Goal: Information Seeking & Learning: Learn about a topic

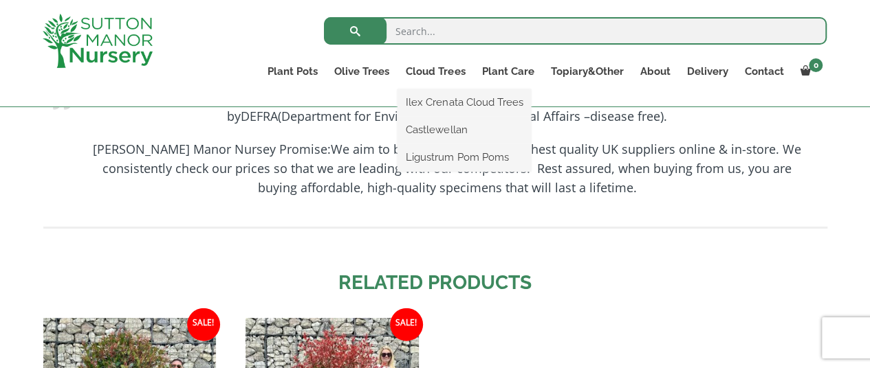
scroll to position [1386, 0]
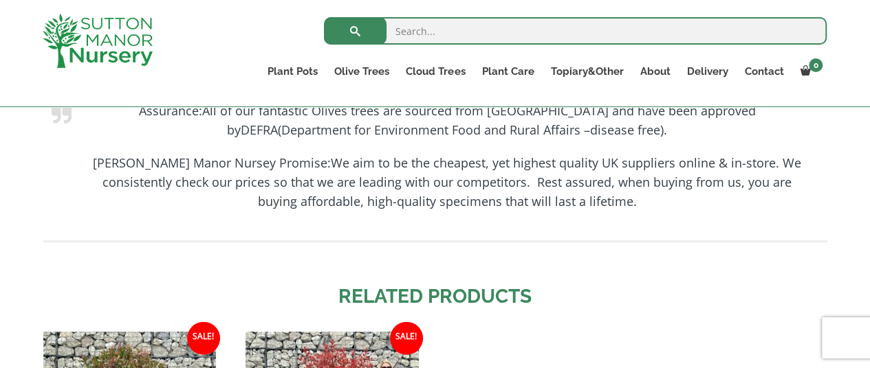
click at [418, 32] on input "search" at bounding box center [575, 30] width 503 height 27
type input "trees"
click at [360, 32] on button "submit" at bounding box center [355, 30] width 63 height 27
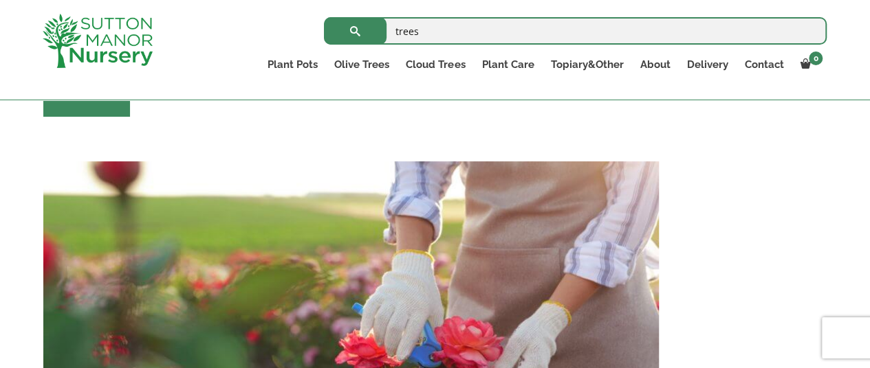
scroll to position [1605, 0]
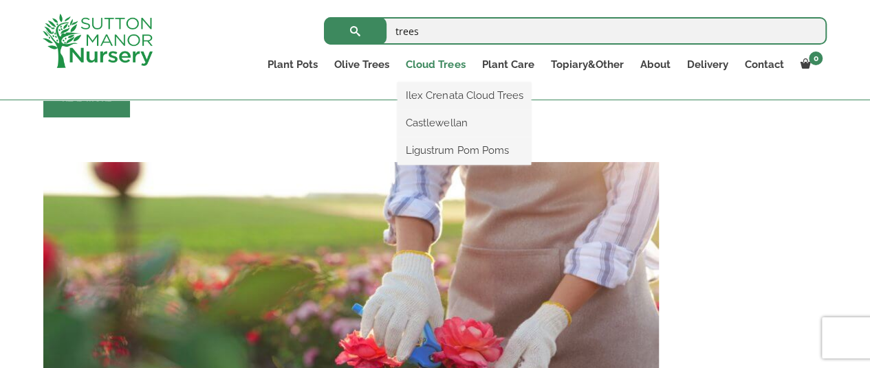
click at [442, 66] on link "Cloud Trees" at bounding box center [435, 64] width 76 height 19
click at [456, 93] on link "Ilex Crenata Cloud Trees" at bounding box center [463, 95] width 133 height 21
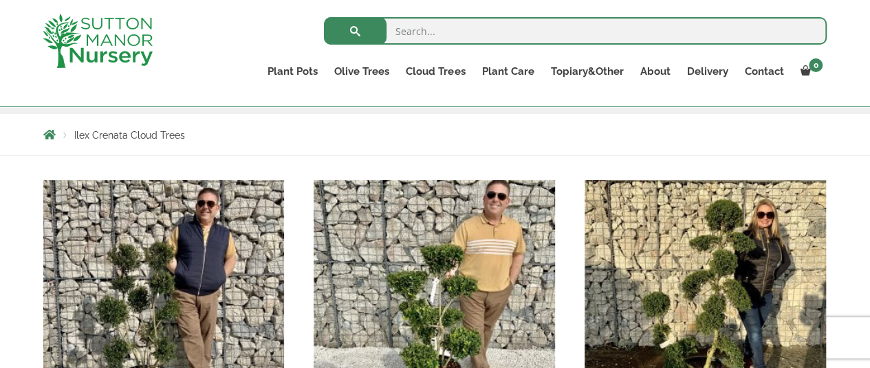
scroll to position [225, 0]
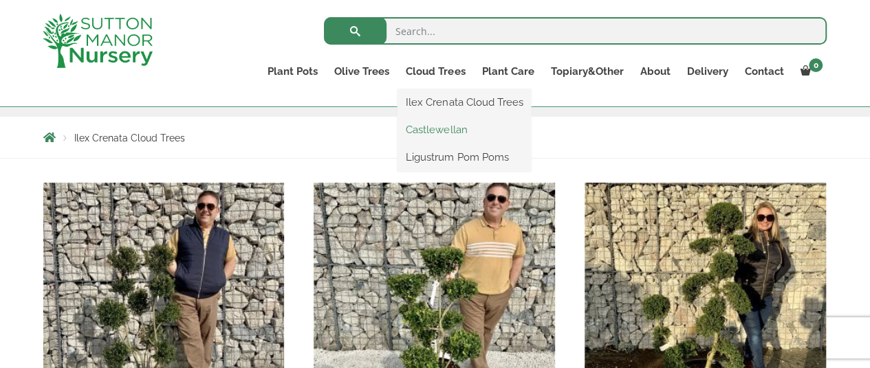
click at [450, 130] on link "Castlewellan" at bounding box center [463, 130] width 133 height 21
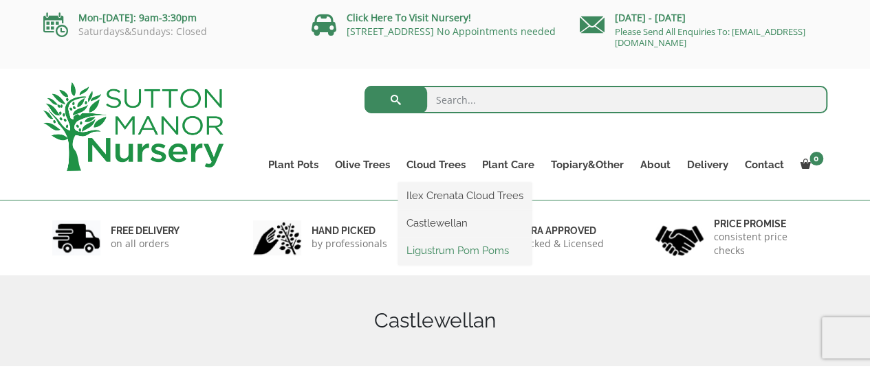
click at [448, 252] on link "Ligustrum Pom Poms" at bounding box center [464, 251] width 133 height 21
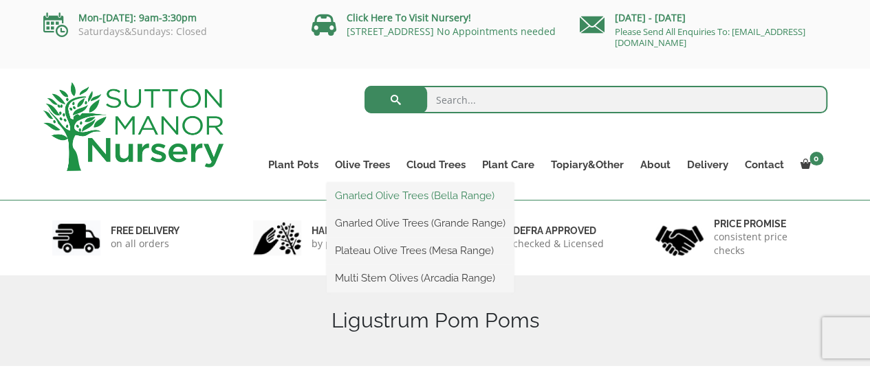
click at [375, 197] on link "Gnarled Olive Trees (Bella Range)" at bounding box center [420, 196] width 187 height 21
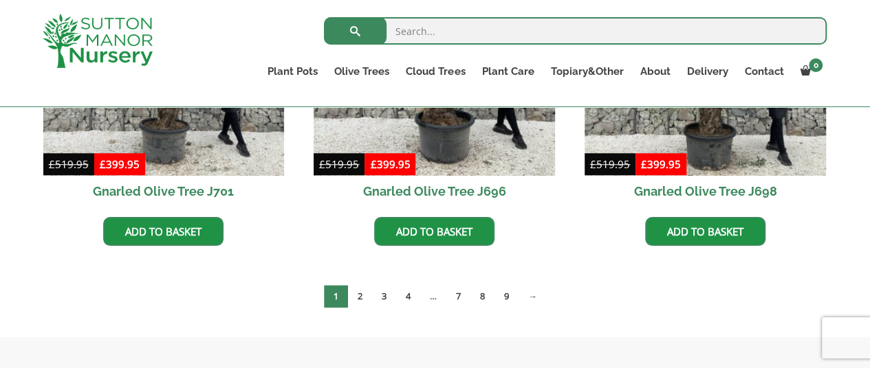
scroll to position [525, 0]
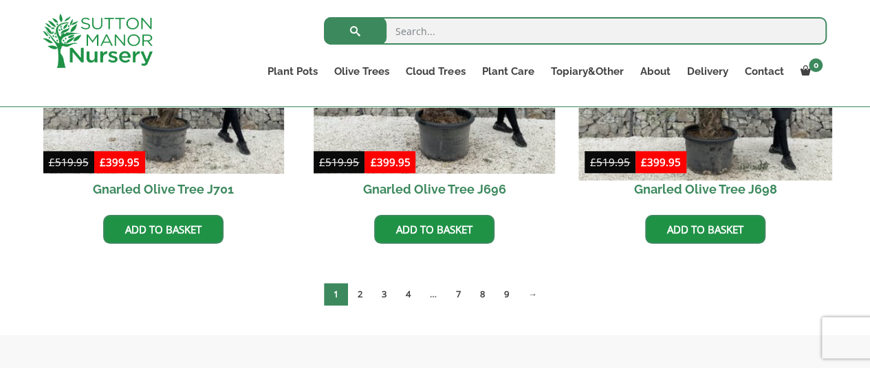
click at [683, 128] on img at bounding box center [704, 53] width 253 height 253
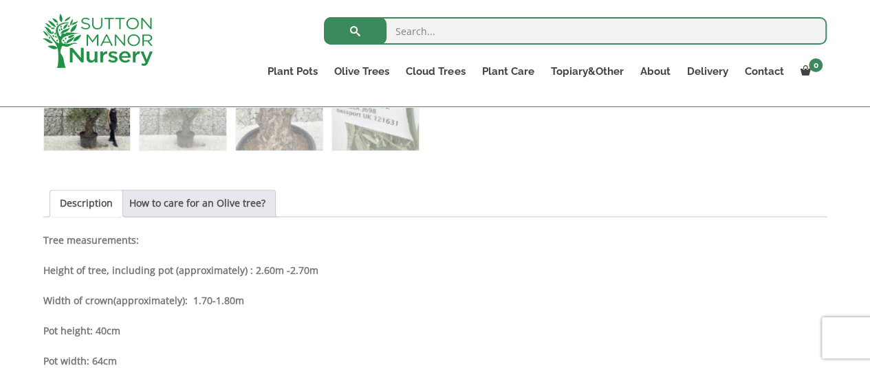
scroll to position [866, 0]
click at [219, 207] on link "How to care for an Olive tree?" at bounding box center [197, 205] width 136 height 26
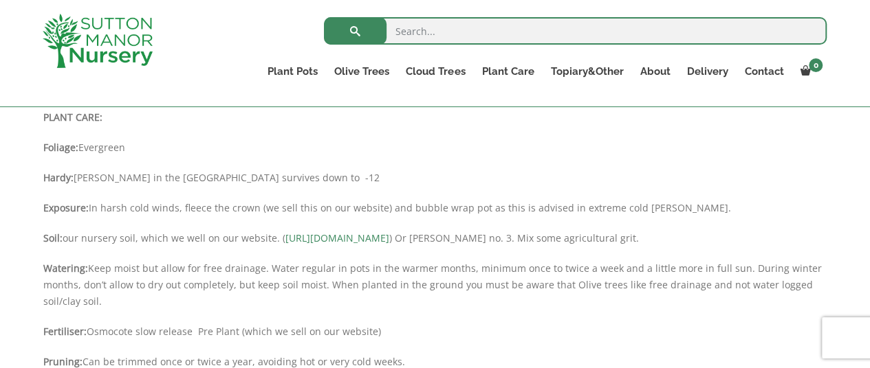
scroll to position [990, 0]
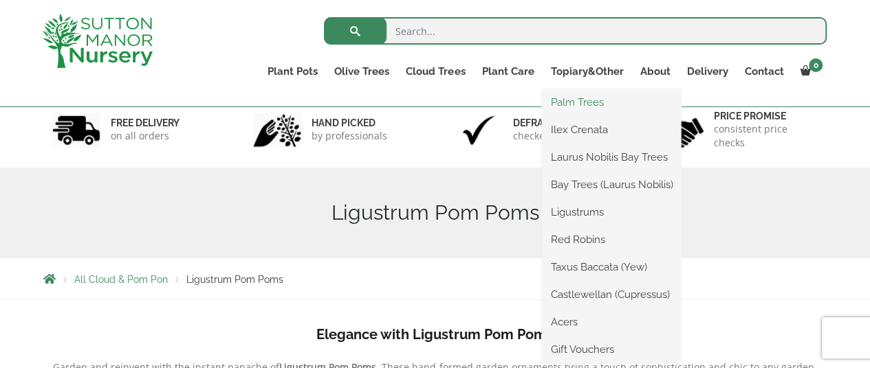
scroll to position [84, 0]
click at [571, 322] on link "Acers" at bounding box center [611, 322] width 139 height 21
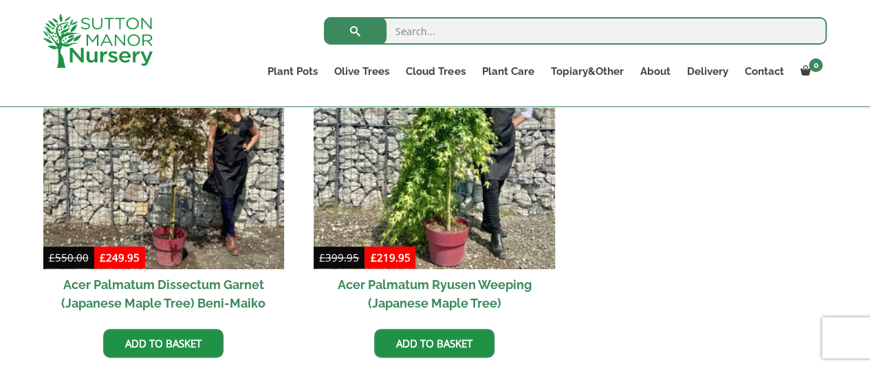
scroll to position [476, 0]
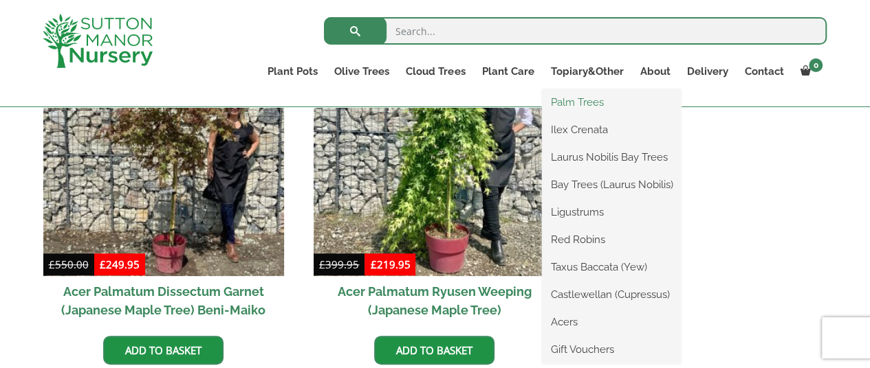
click at [588, 105] on link "Palm Trees" at bounding box center [611, 102] width 139 height 21
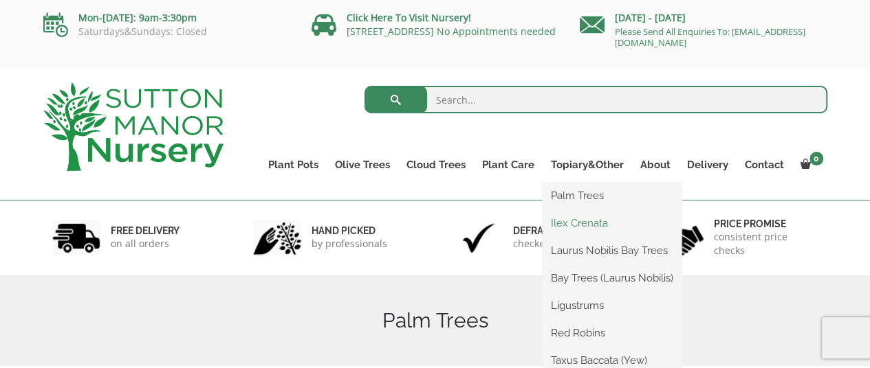
click at [597, 222] on link "Ilex Crenata" at bounding box center [611, 223] width 139 height 21
click at [620, 252] on link "Laurus Nobilis Bay Trees" at bounding box center [611, 251] width 139 height 21
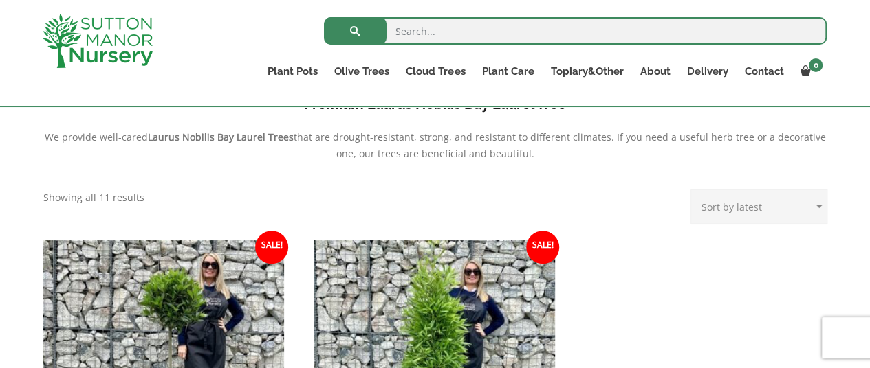
scroll to position [463, 0]
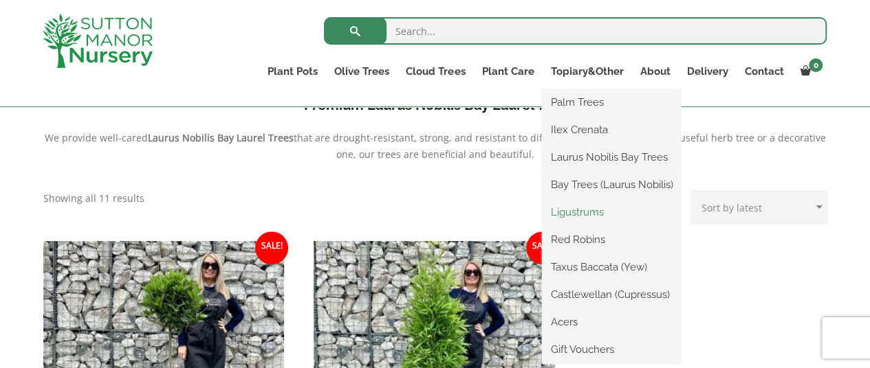
click at [593, 213] on link "Ligustrums" at bounding box center [611, 212] width 139 height 21
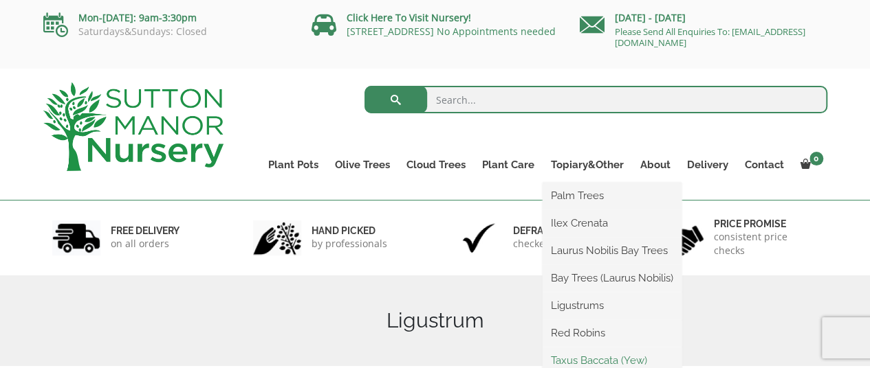
click at [610, 361] on link "Taxus Baccata (Yew)" at bounding box center [611, 361] width 139 height 21
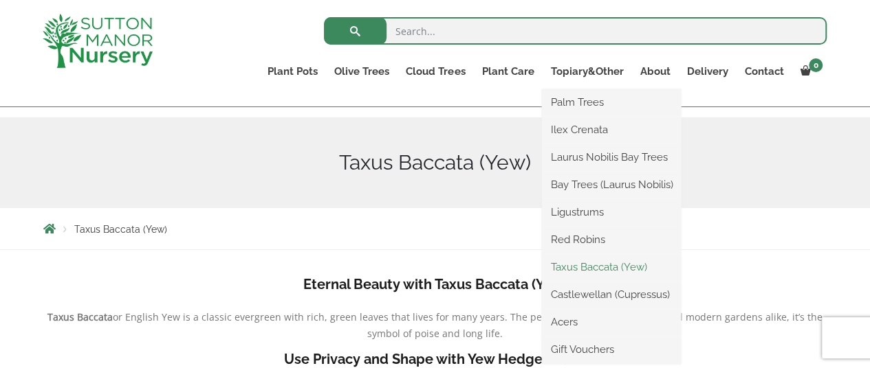
scroll to position [134, 0]
click at [575, 322] on link "Acers" at bounding box center [611, 322] width 139 height 21
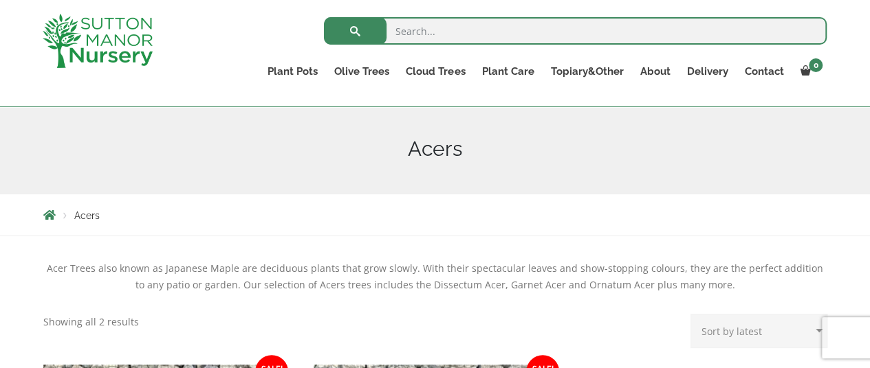
scroll to position [120, 0]
